Goal: Information Seeking & Learning: Learn about a topic

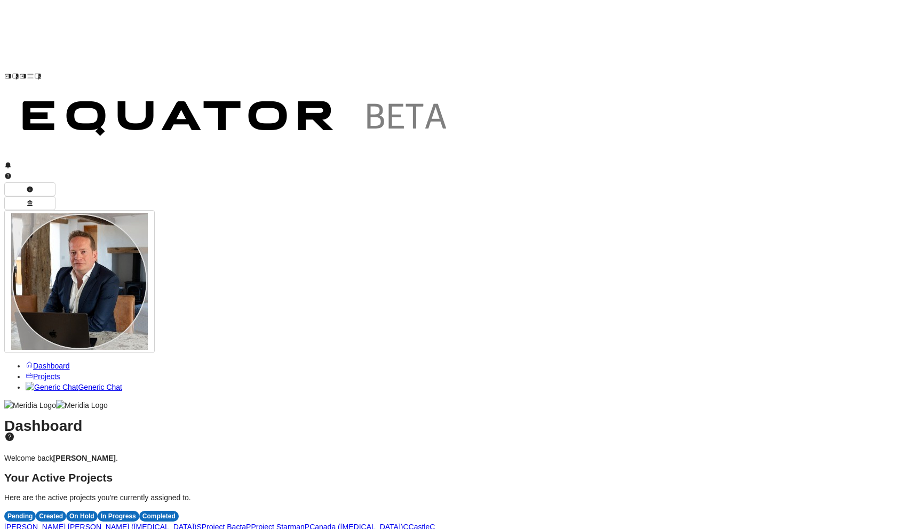
click at [251, 523] on span "P" at bounding box center [248, 527] width 5 height 9
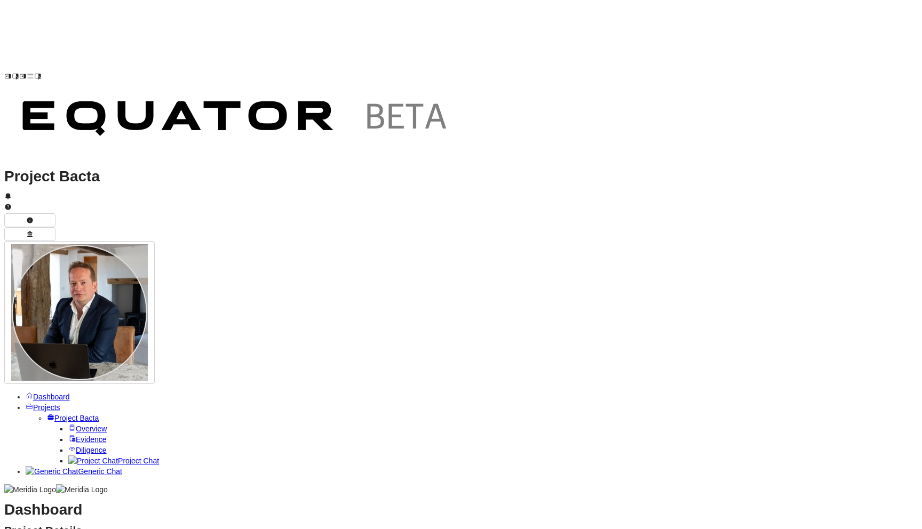
click at [68, 457] on link "Project Chat" at bounding box center [113, 461] width 91 height 9
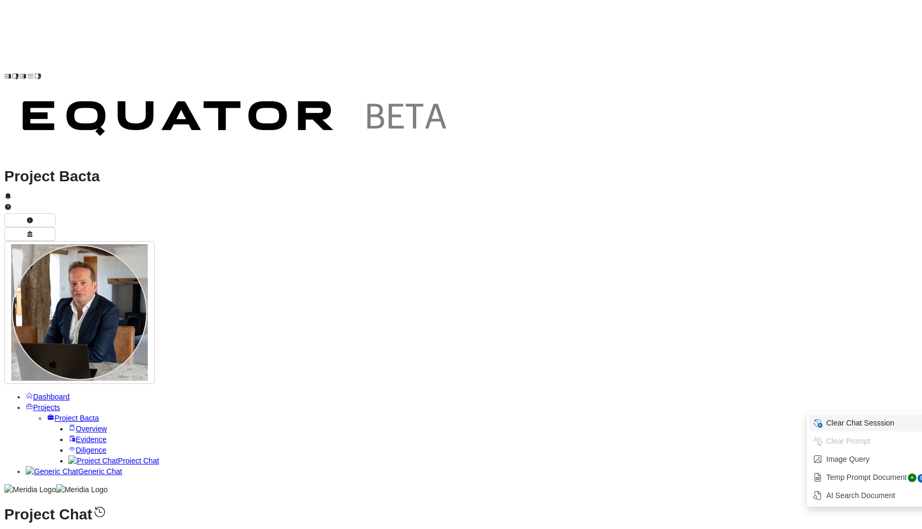
click at [862, 425] on span "Clear Chat Sesssion" at bounding box center [877, 423] width 102 height 11
type textarea "**********"
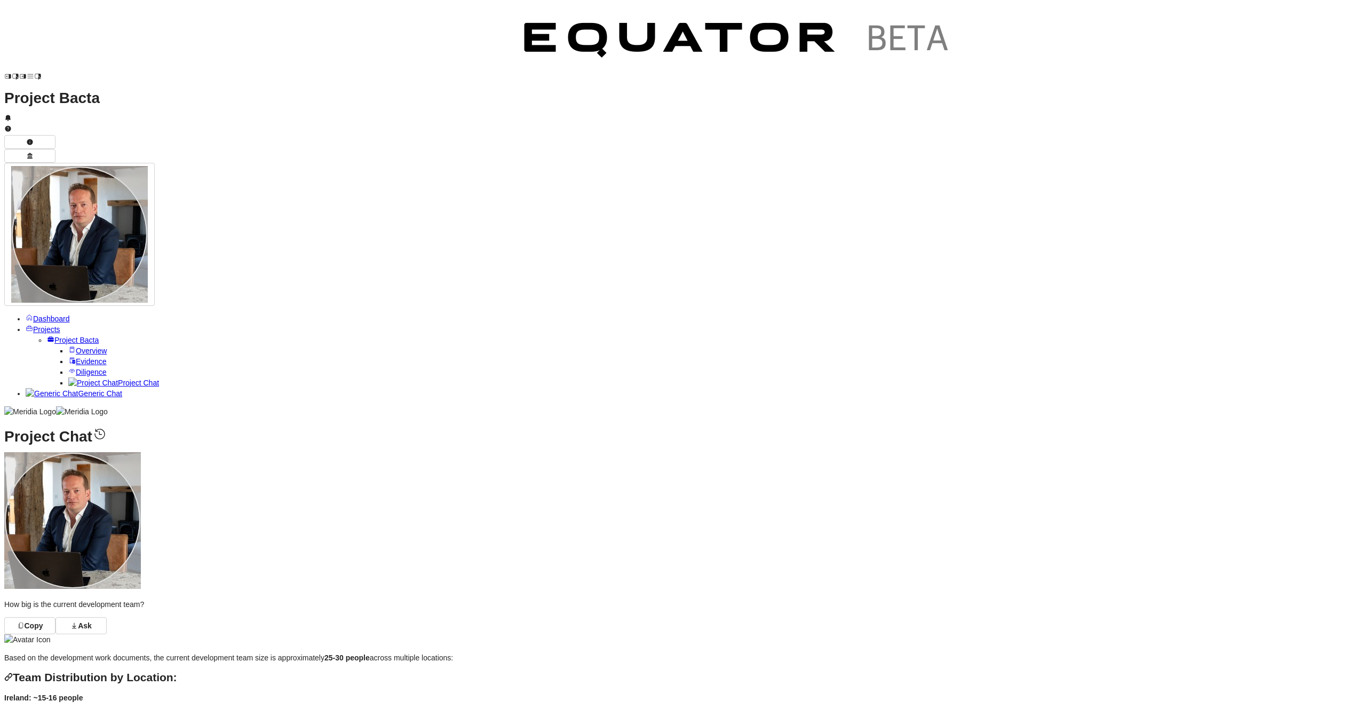
click at [354, 529] on li "Development roles: SAM WALSH, JAMES BYRNE, OMAR Baker, Jason Geraghty, Yazhou Z…" at bounding box center [694, 715] width 1336 height 11
drag, startPoint x: 376, startPoint y: 294, endPoint x: 600, endPoint y: 296, distance: 224.2
click at [600, 529] on li "Development roles: SAM WALSH, JAMES BYRNE, OMAR Baker, Jason Geraghty, Yazhou Z…" at bounding box center [694, 715] width 1336 height 11
drag, startPoint x: 371, startPoint y: 227, endPoint x: 593, endPoint y: 238, distance: 222.8
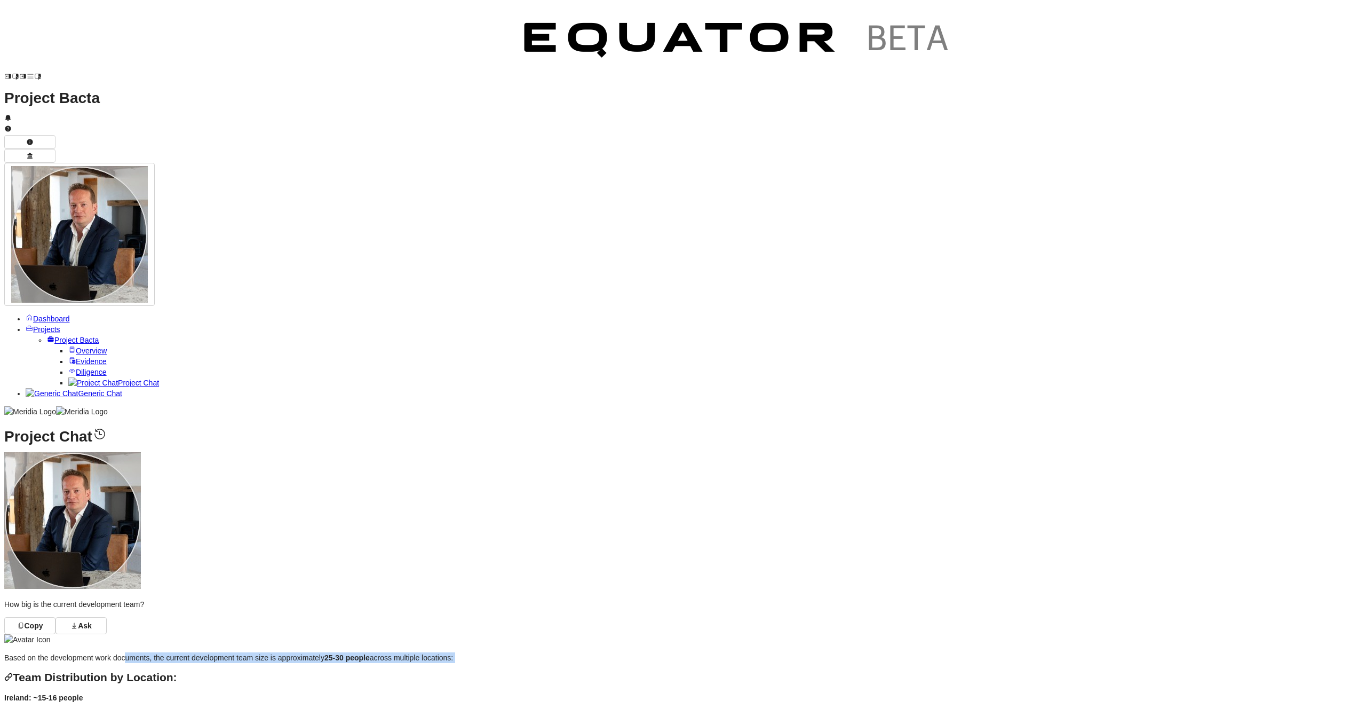
drag, startPoint x: 361, startPoint y: 519, endPoint x: 534, endPoint y: 518, distance: 173.5
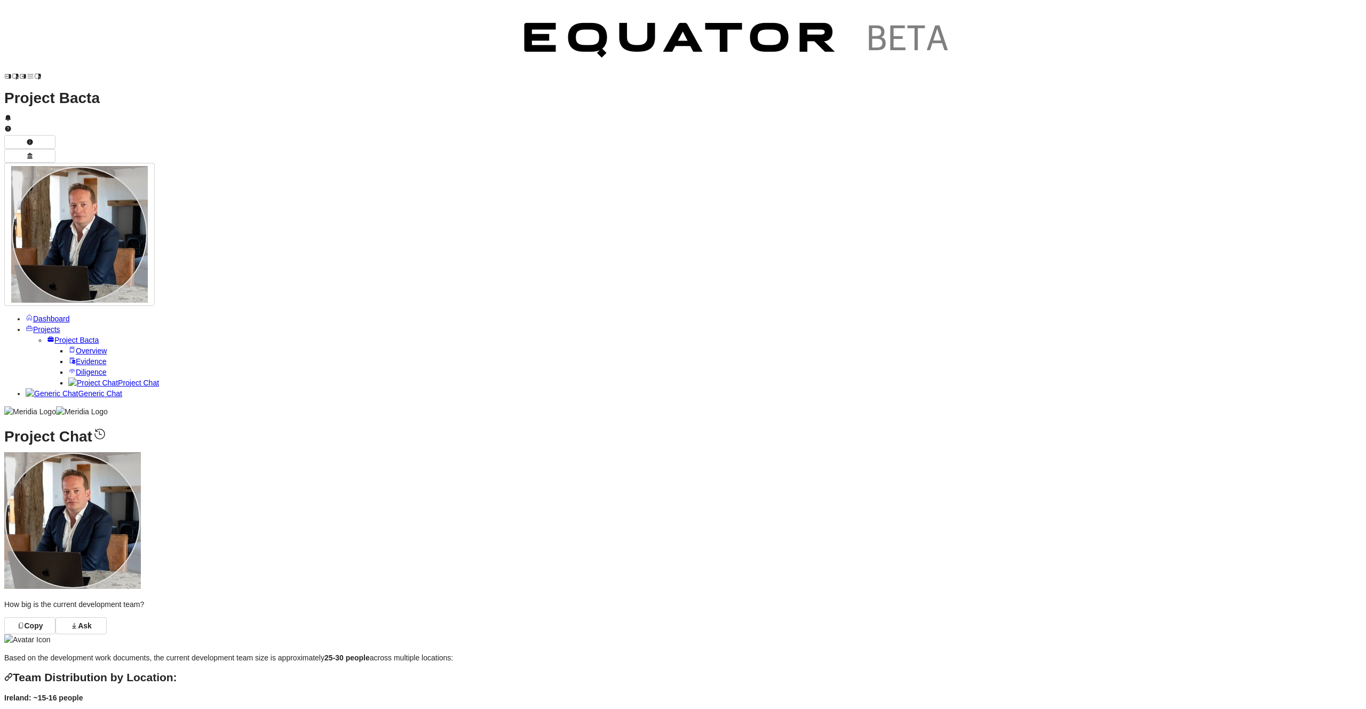
drag, startPoint x: 358, startPoint y: 533, endPoint x: 466, endPoint y: 531, distance: 108.4
drag, startPoint x: 369, startPoint y: 543, endPoint x: 595, endPoint y: 548, distance: 225.8
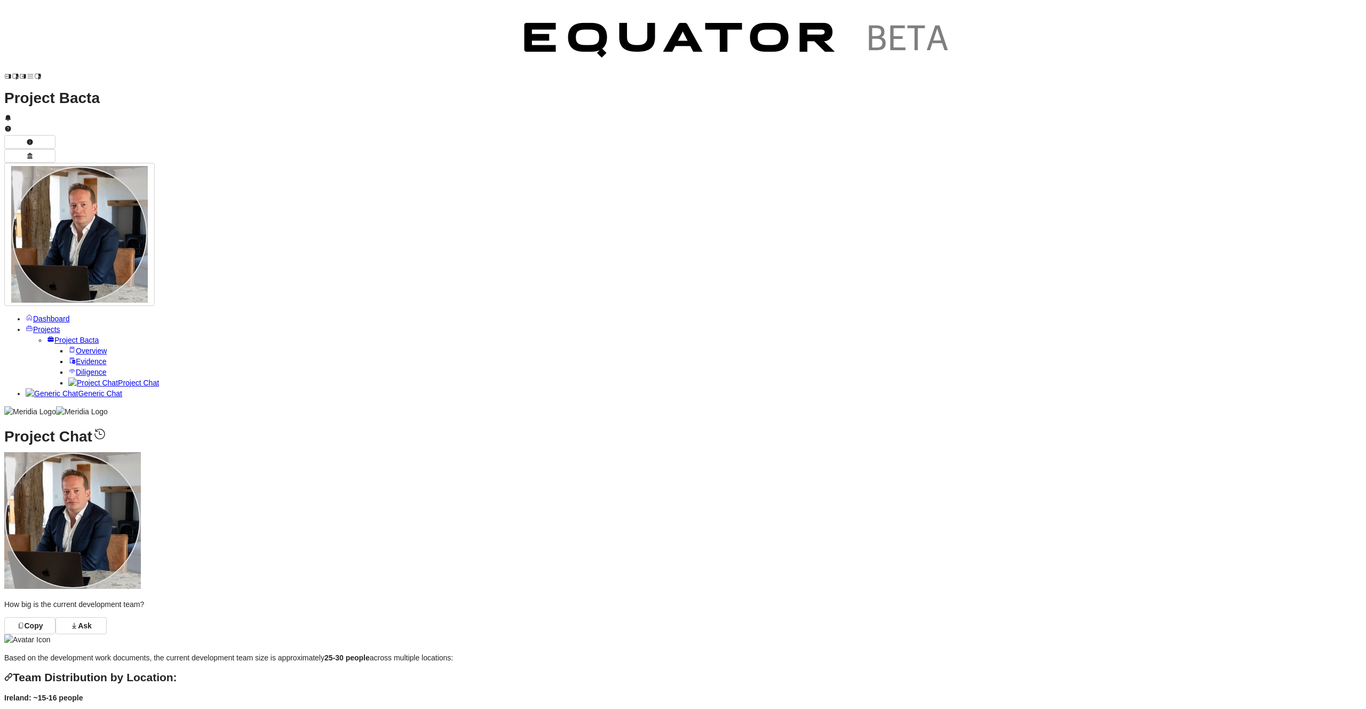
drag, startPoint x: 487, startPoint y: 552, endPoint x: 605, endPoint y: 549, distance: 118.0
